Goal: Check status: Check status

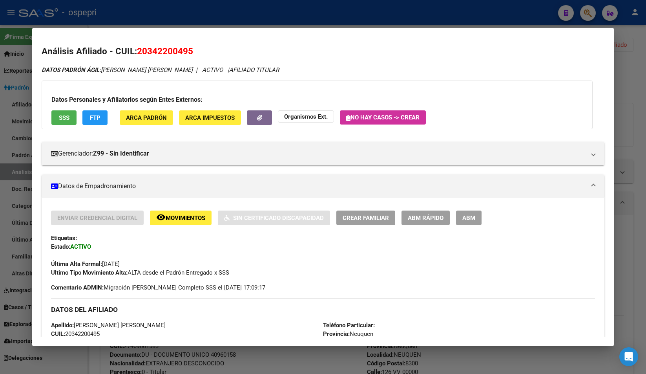
scroll to position [199, 0]
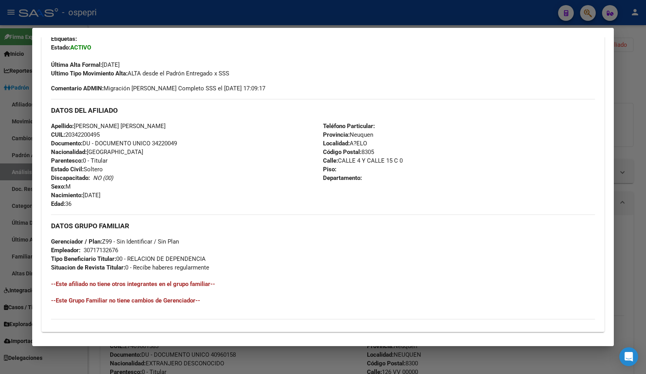
click at [627, 98] on div at bounding box center [323, 187] width 646 height 374
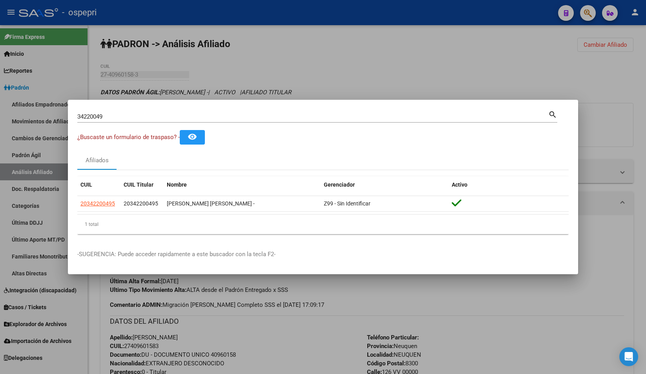
click at [183, 114] on input "34220049" at bounding box center [312, 116] width 471 height 7
paste input "8082802"
type input "38082802"
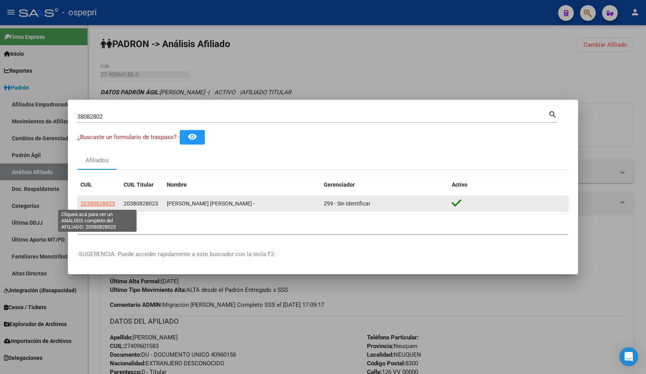
click at [97, 200] on span "20380828023" at bounding box center [97, 203] width 35 height 6
type textarea "20380828023"
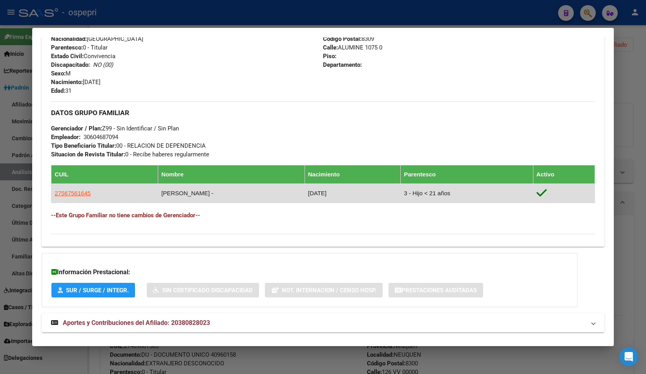
scroll to position [326, 0]
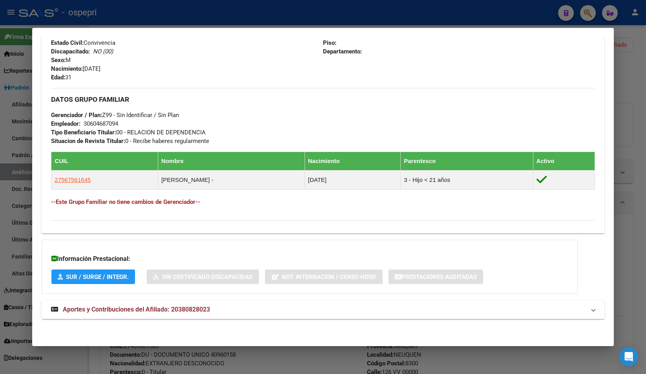
click at [251, 310] on mat-panel-title "Aportes y Contribuciones del Afiliado: 20380828023" at bounding box center [318, 309] width 534 height 9
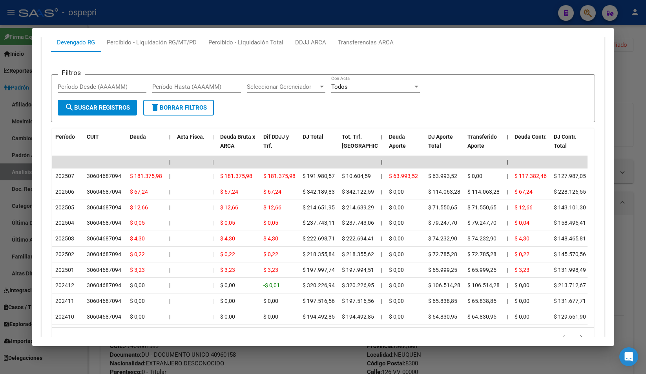
scroll to position [679, 0]
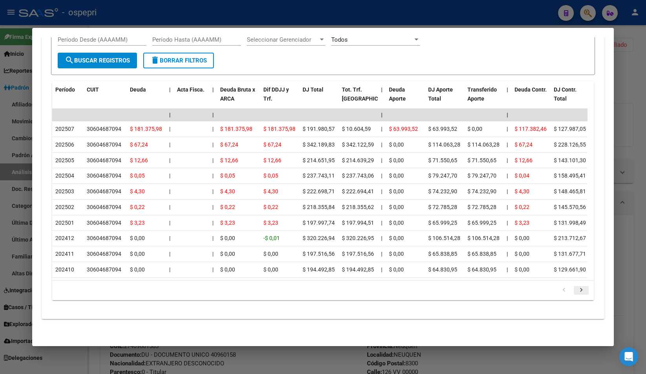
click at [577, 291] on icon "go to next page" at bounding box center [581, 290] width 10 height 9
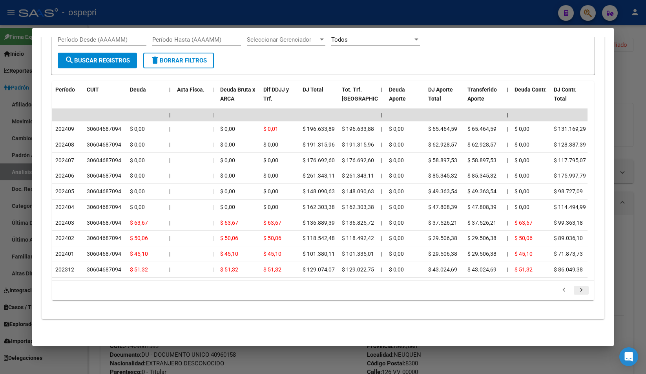
click at [577, 291] on icon "go to next page" at bounding box center [581, 290] width 10 height 9
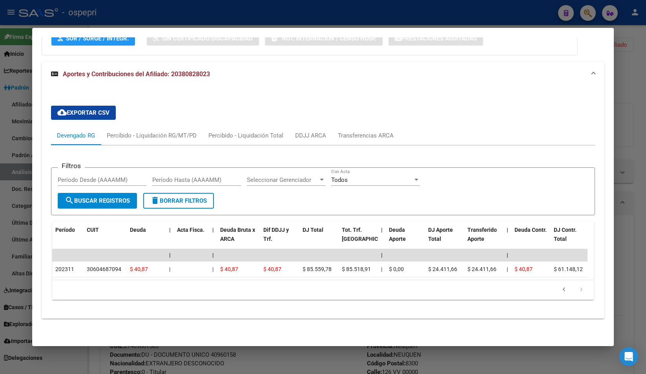
scroll to position [570, 0]
click at [559, 290] on icon "go to previous page" at bounding box center [564, 290] width 10 height 9
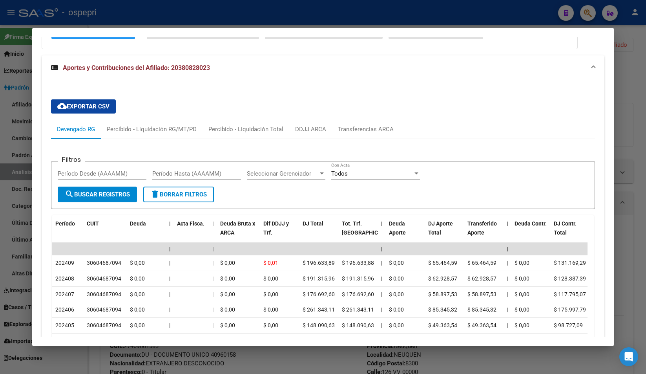
click at [559, 290] on datatable-body-cell "$ 117.795,07" at bounding box center [570, 294] width 39 height 15
